Goal: Task Accomplishment & Management: Manage account settings

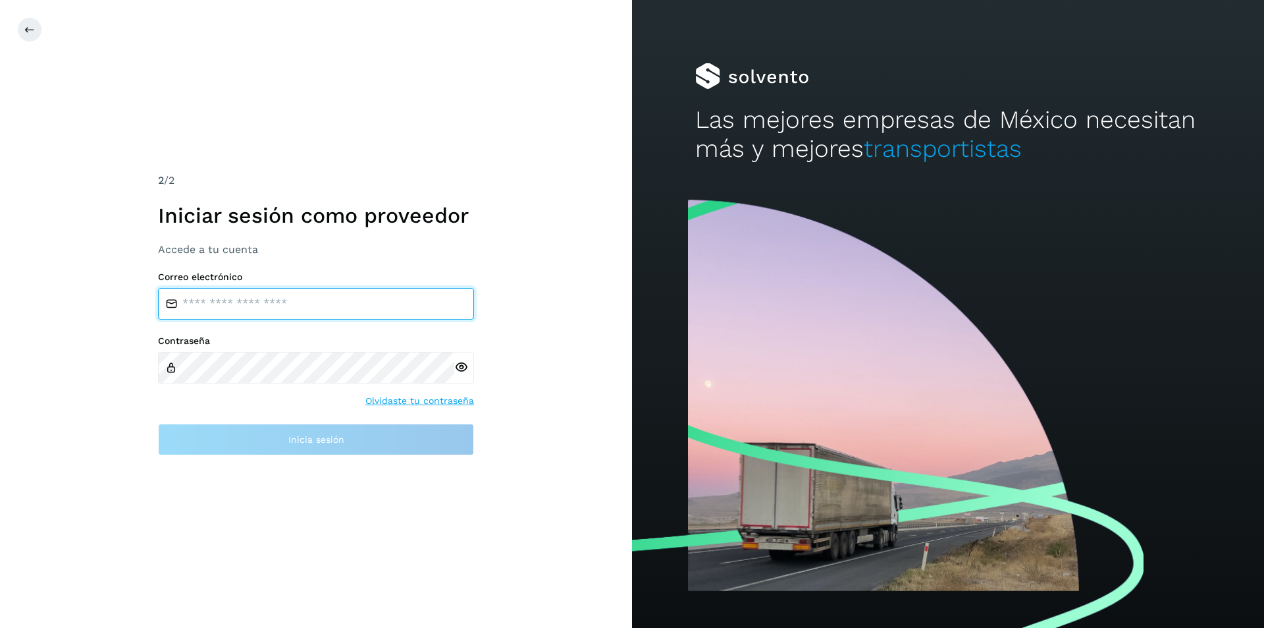
type input "**********"
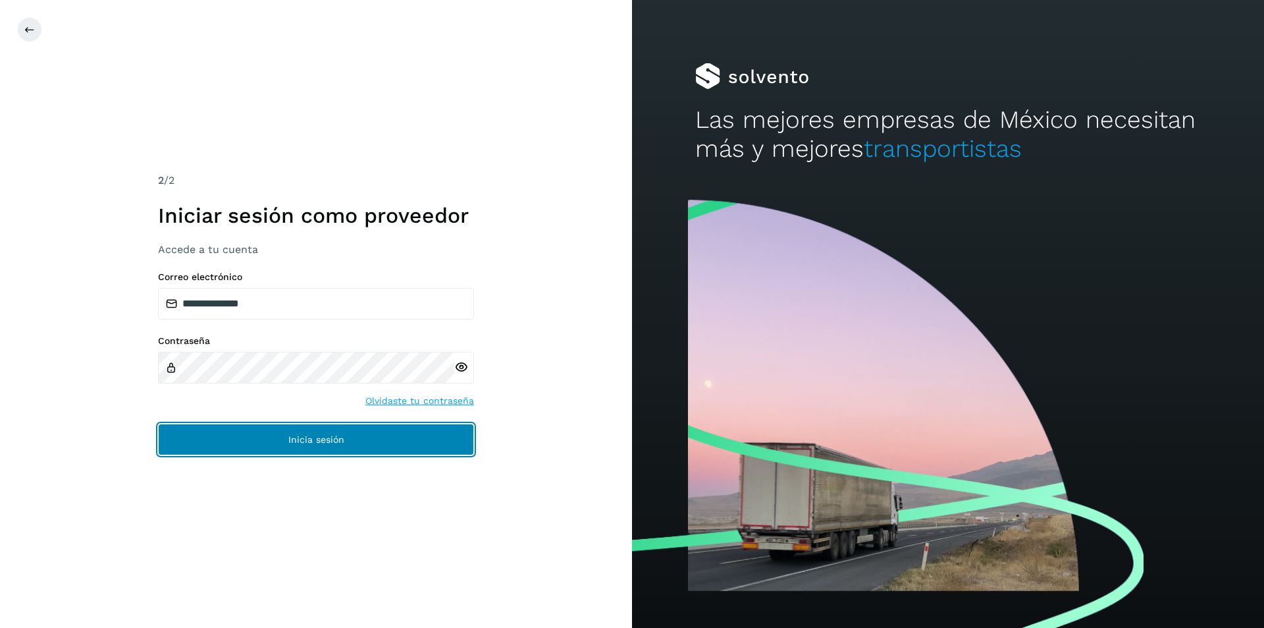
drag, startPoint x: 283, startPoint y: 437, endPoint x: 382, endPoint y: 425, distance: 99.6
click at [284, 437] on button "Inicia sesión" at bounding box center [316, 439] width 316 height 32
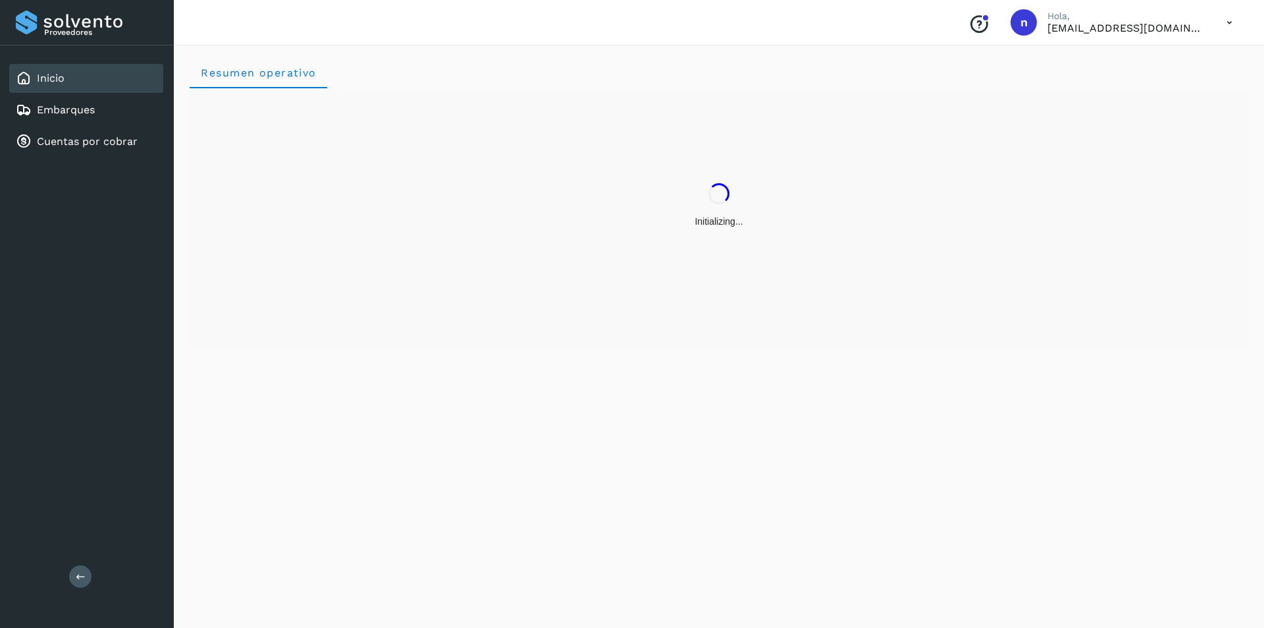
click at [76, 76] on div "Inicio" at bounding box center [86, 78] width 154 height 29
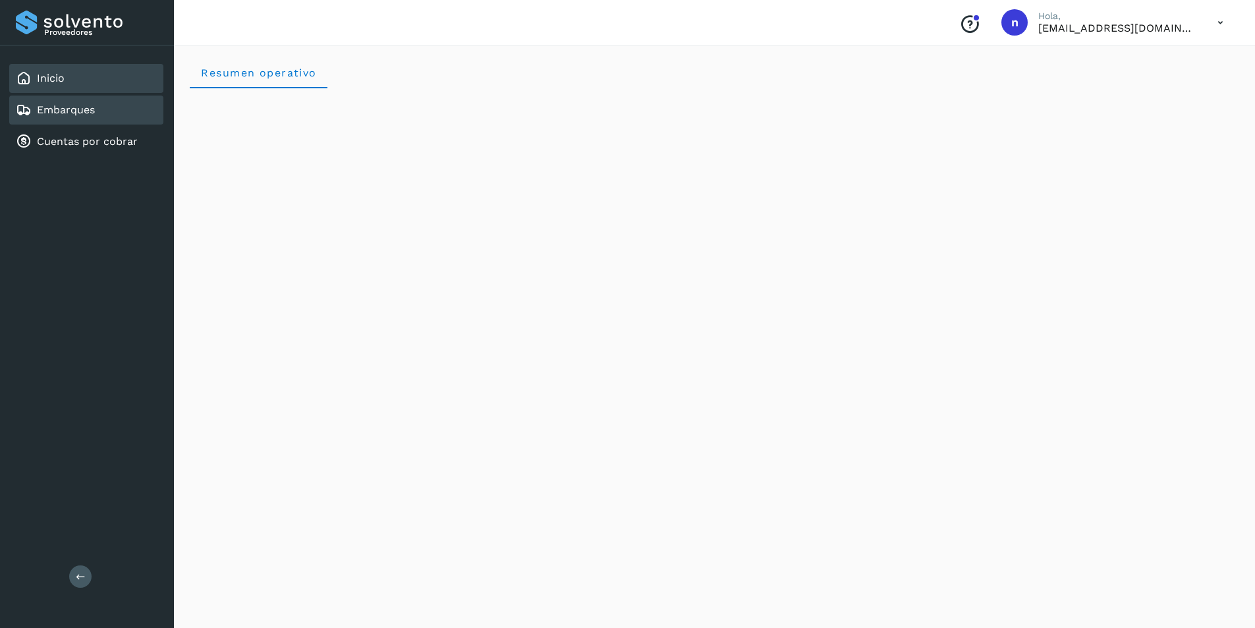
click at [73, 110] on link "Embarques" at bounding box center [66, 109] width 58 height 13
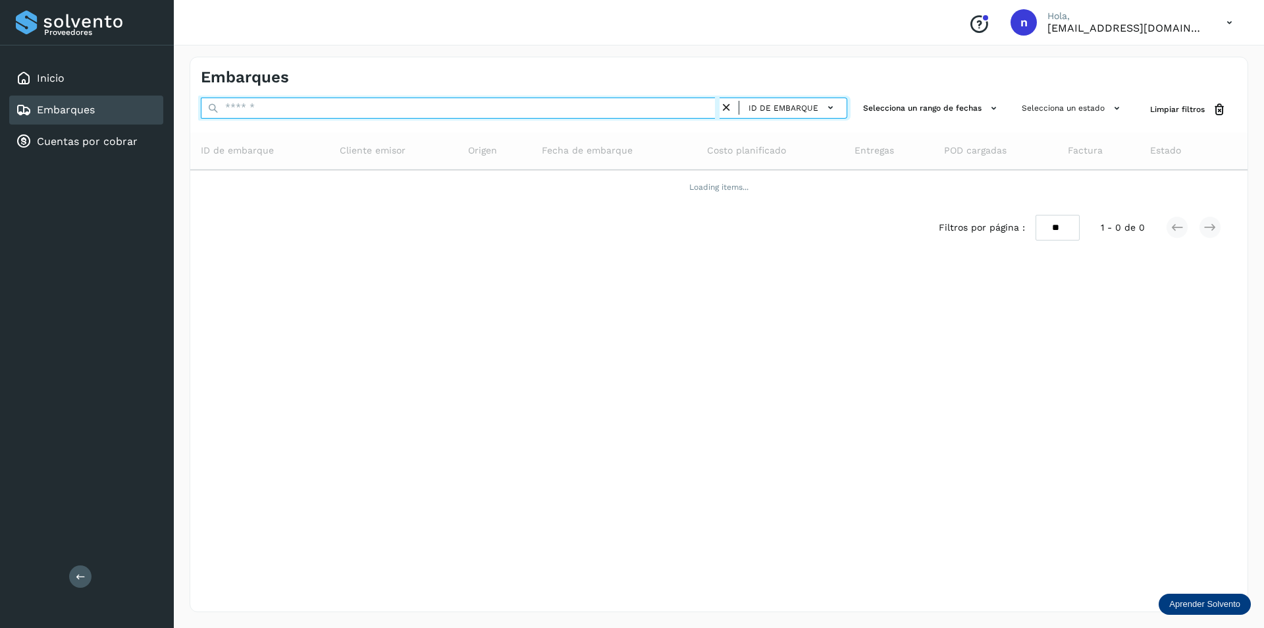
drag, startPoint x: 269, startPoint y: 109, endPoint x: 288, endPoint y: 109, distance: 19.1
click at [269, 109] on input "text" at bounding box center [460, 107] width 519 height 21
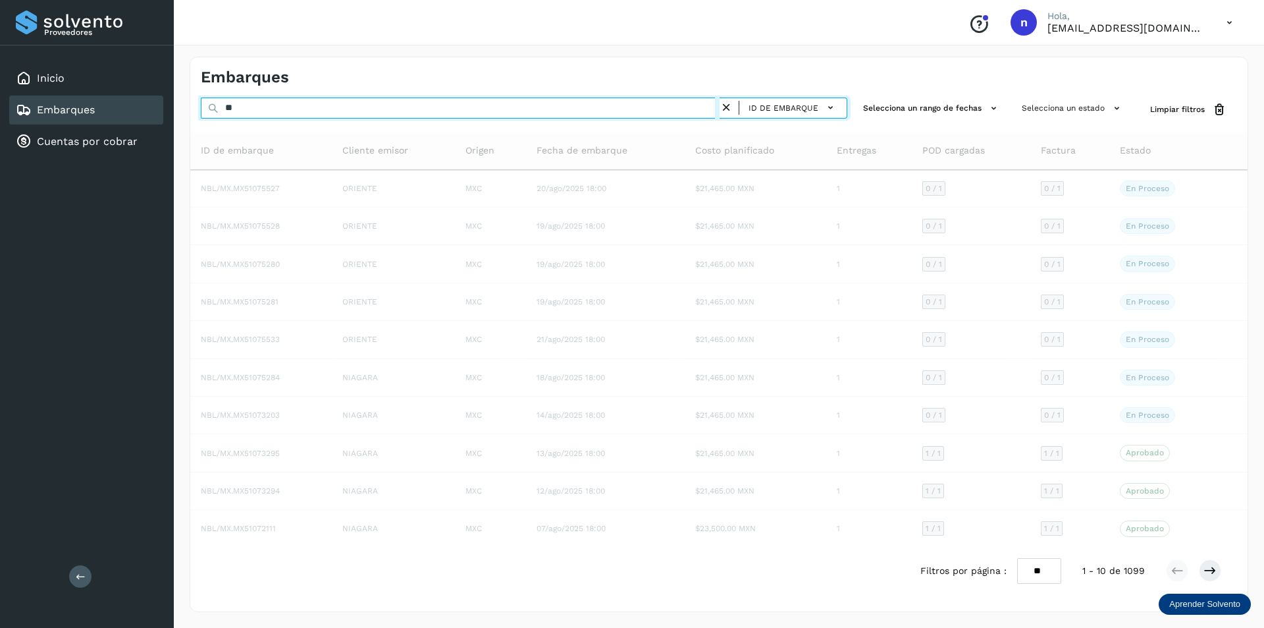
type input "*"
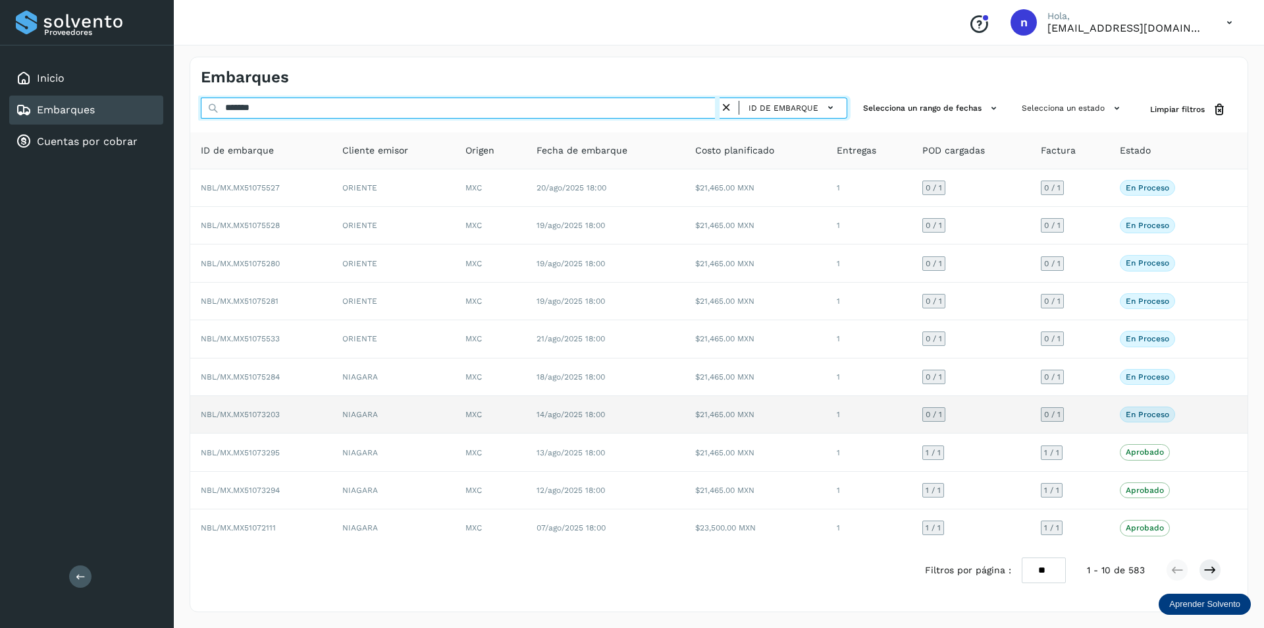
type input "*******"
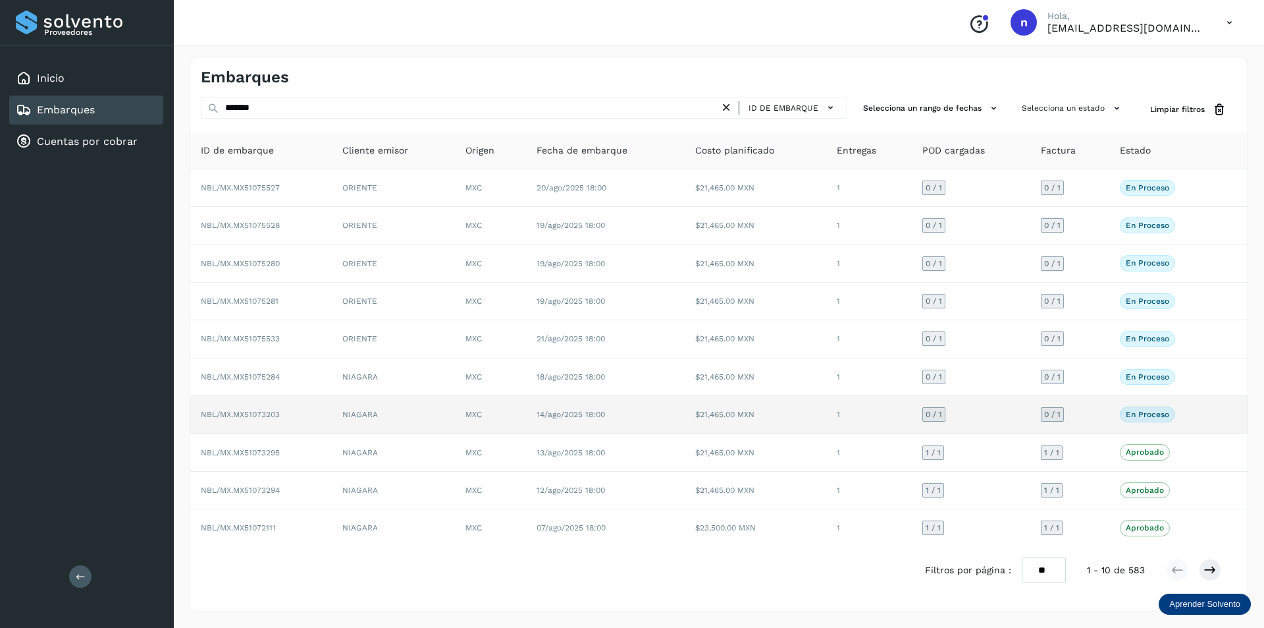
click at [1155, 412] on p "En proceso" at bounding box center [1147, 414] width 43 height 9
click at [223, 408] on td "NBL/MX.MX51073203" at bounding box center [261, 415] width 142 height 38
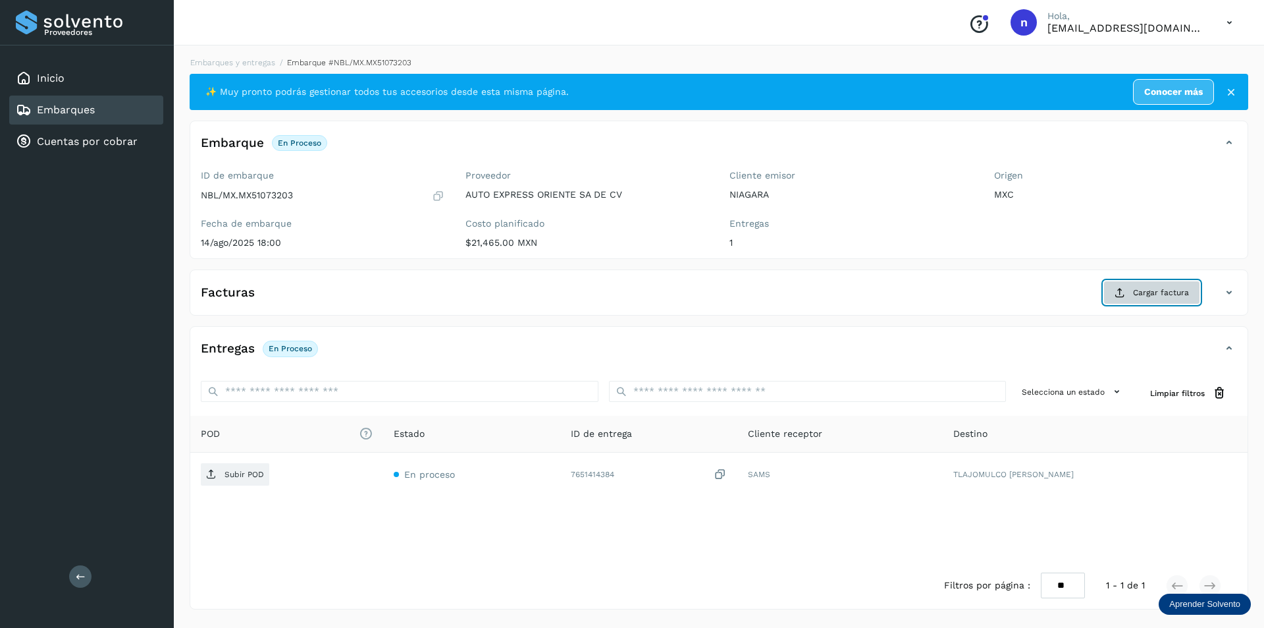
click at [1149, 290] on span "Cargar factura" at bounding box center [1161, 292] width 56 height 12
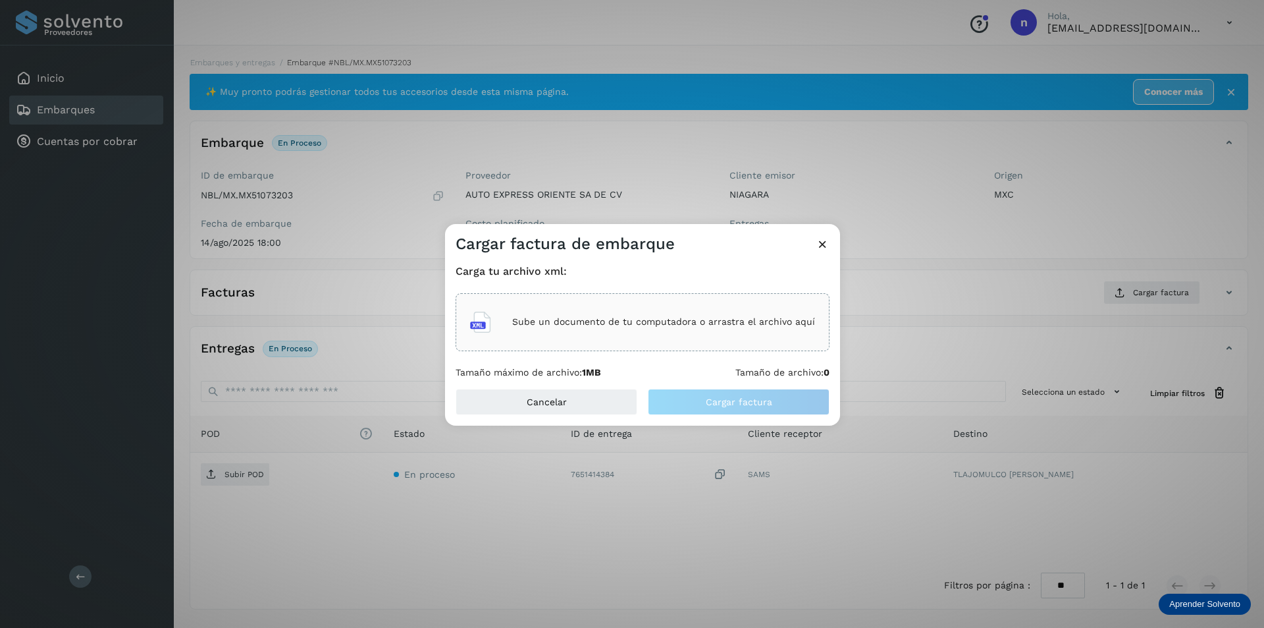
click at [608, 315] on div "Sube un documento de tu computadora o arrastra el archivo aquí" at bounding box center [642, 322] width 345 height 36
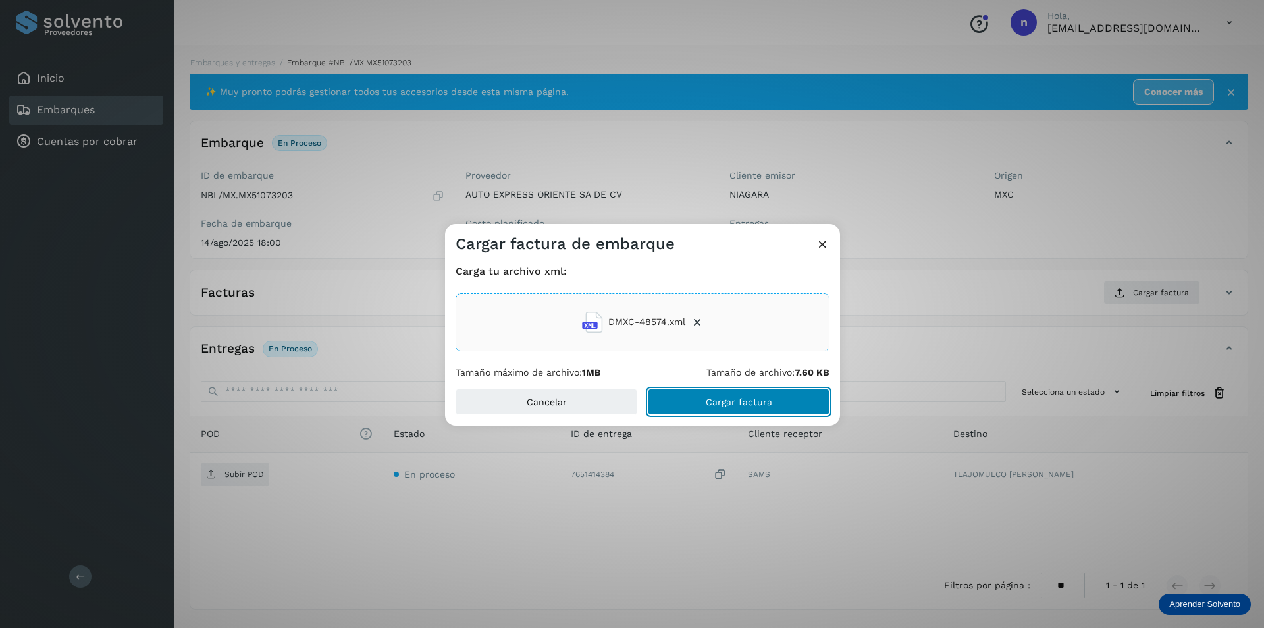
click at [747, 402] on span "Cargar factura" at bounding box center [739, 401] width 67 height 9
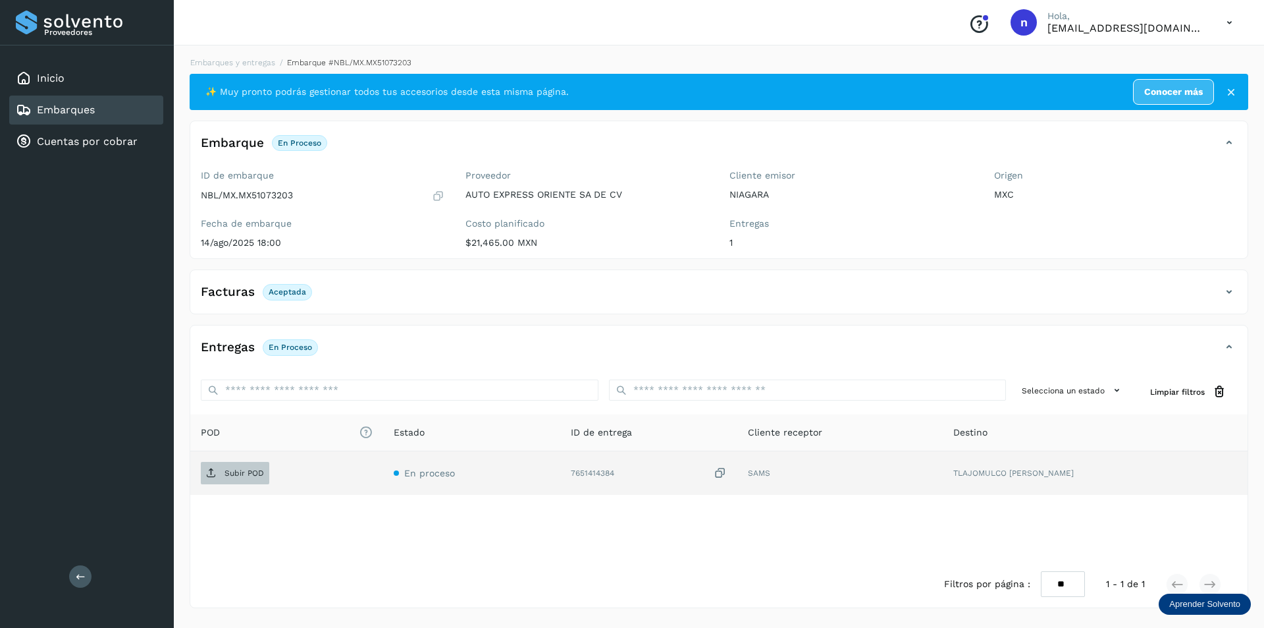
click at [229, 470] on p "Subir POD" at bounding box center [245, 472] width 40 height 9
click at [52, 105] on link "Embarques" at bounding box center [66, 109] width 58 height 13
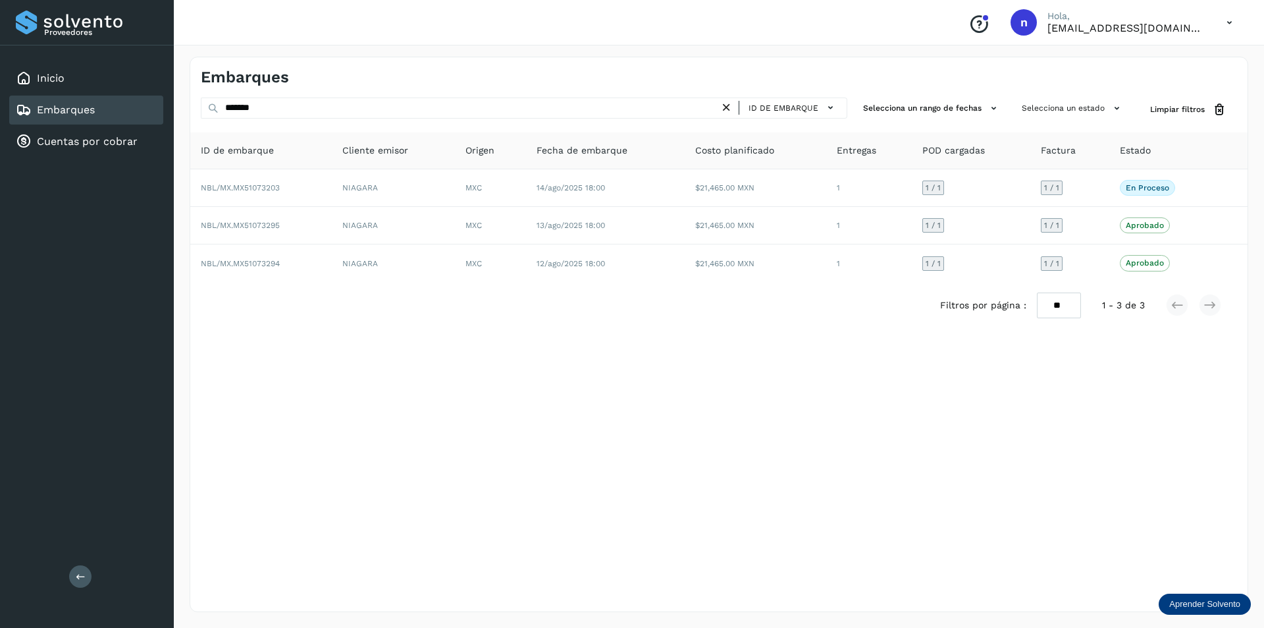
click at [1226, 18] on icon at bounding box center [1229, 22] width 27 height 27
click at [1132, 55] on div "Cerrar sesión" at bounding box center [1164, 59] width 157 height 25
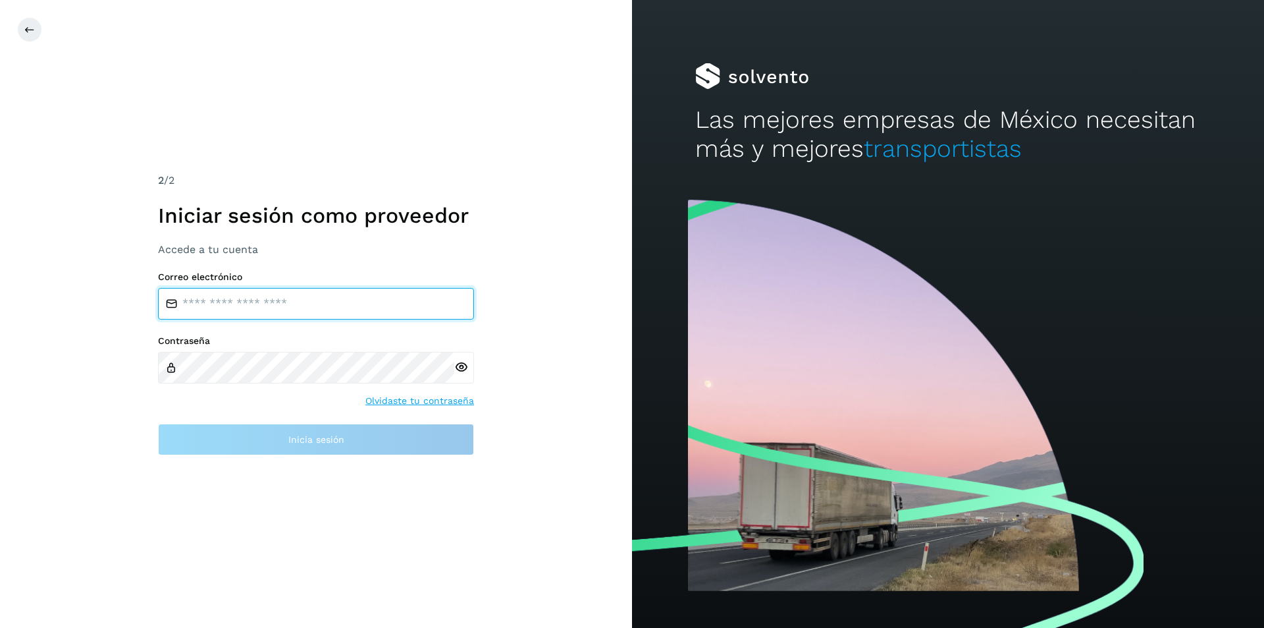
type input "**********"
